Goal: Information Seeking & Learning: Find specific fact

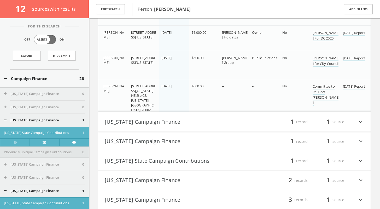
click at [156, 120] on button "[US_STATE] Campaign Finance" at bounding box center [170, 121] width 130 height 9
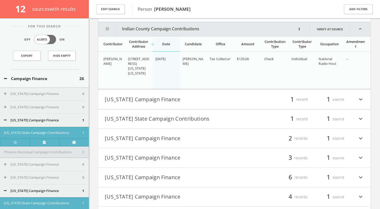
scroll to position [410, 0]
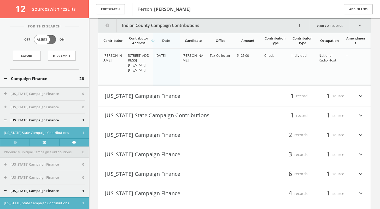
click at [139, 96] on button "[US_STATE] Campaign Finance" at bounding box center [170, 95] width 130 height 9
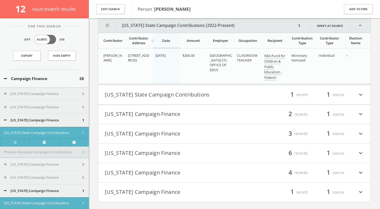
click at [140, 97] on button "[US_STATE] State Campaign Contributions" at bounding box center [170, 94] width 130 height 9
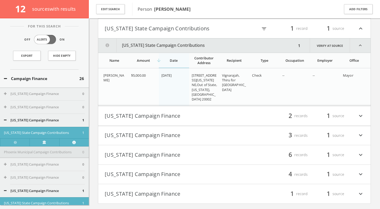
scroll to position [577, 0]
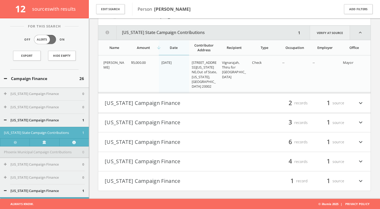
click at [320, 31] on link "Verify at source" at bounding box center [330, 33] width 40 height 14
click at [149, 104] on button "[US_STATE] Campaign Finance" at bounding box center [170, 102] width 130 height 9
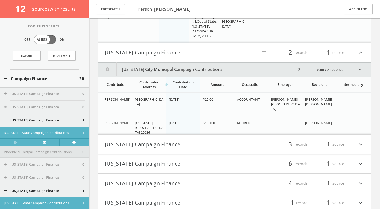
scroll to position [649, 0]
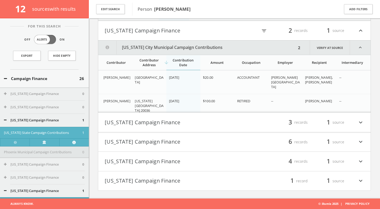
click at [154, 101] on span "[US_STATE][GEOGRAPHIC_DATA] 20036" at bounding box center [149, 105] width 29 height 14
click at [337, 49] on link "Verify at source" at bounding box center [330, 47] width 40 height 14
click at [146, 124] on button "[US_STATE] Campaign Finance" at bounding box center [170, 122] width 130 height 9
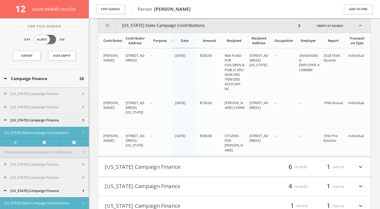
scroll to position [787, 0]
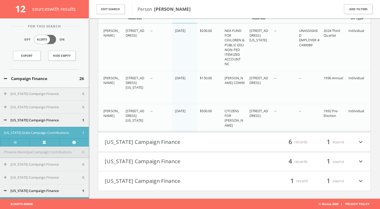
click at [146, 144] on button "[US_STATE] Campaign Finance" at bounding box center [170, 141] width 130 height 9
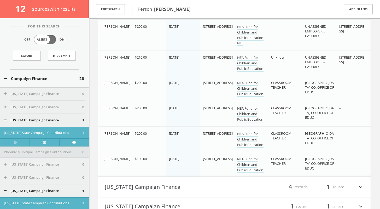
scroll to position [950, 0]
click at [147, 192] on h4 "[US_STATE] Campaign Finance filter_list 4 records 1 source expand_more" at bounding box center [234, 186] width 272 height 19
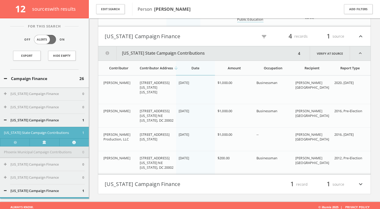
scroll to position [1104, 0]
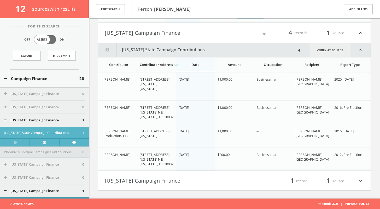
click at [337, 50] on link "Verify at source" at bounding box center [330, 50] width 40 height 14
click at [142, 180] on button "[US_STATE] Campaign Finance" at bounding box center [170, 180] width 130 height 9
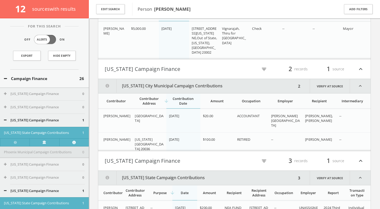
scroll to position [611, 0]
click at [229, 140] on div "$100.00" at bounding box center [218, 139] width 30 height 5
drag, startPoint x: 245, startPoint y: 140, endPoint x: 275, endPoint y: 138, distance: 30.9
click at [275, 138] on tr "[PERSON_NAME] [US_STATE][GEOGRAPHIC_DATA] 20036 [DATE] $100.00 RETIRED -- [PERS…" at bounding box center [234, 143] width 272 height 23
click at [340, 88] on link "Verify at source" at bounding box center [330, 86] width 40 height 14
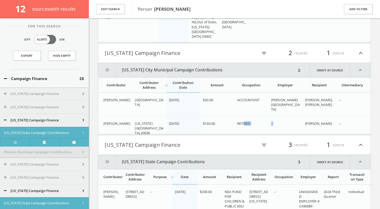
scroll to position [630, 0]
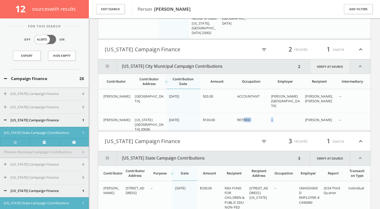
click at [333, 69] on link "Verify at source" at bounding box center [330, 66] width 40 height 14
